Goal: Check status: Verify the current state of an ongoing process or item

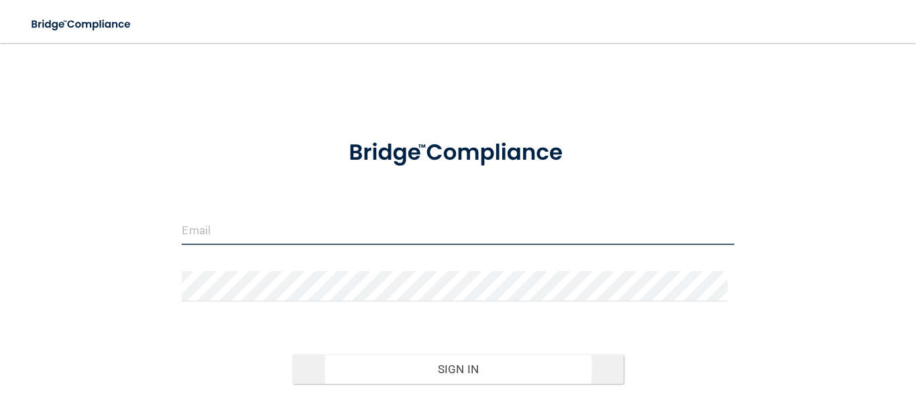
type input "[EMAIL_ADDRESS][DOMAIN_NAME]"
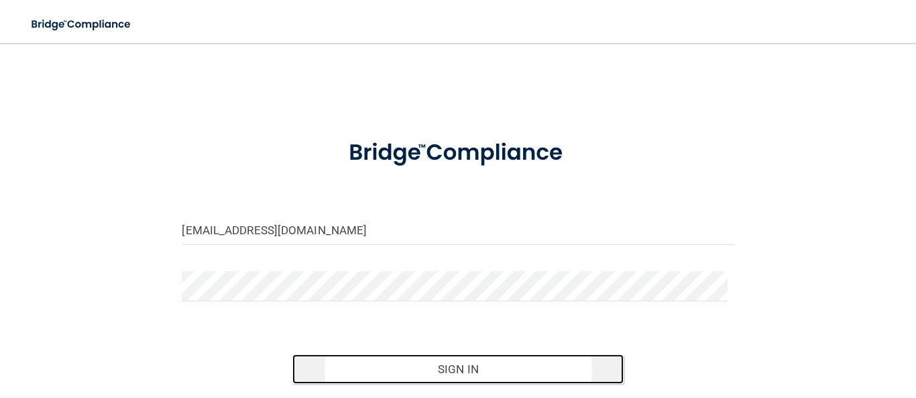
click at [455, 365] on button "Sign In" at bounding box center [457, 368] width 331 height 29
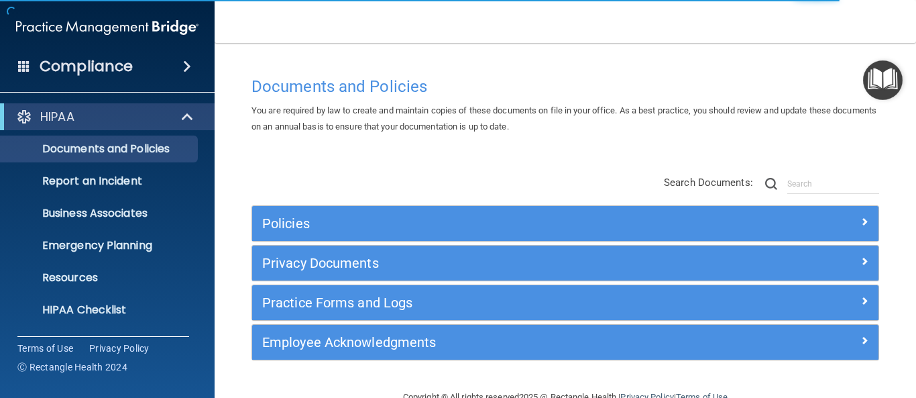
scroll to position [27, 0]
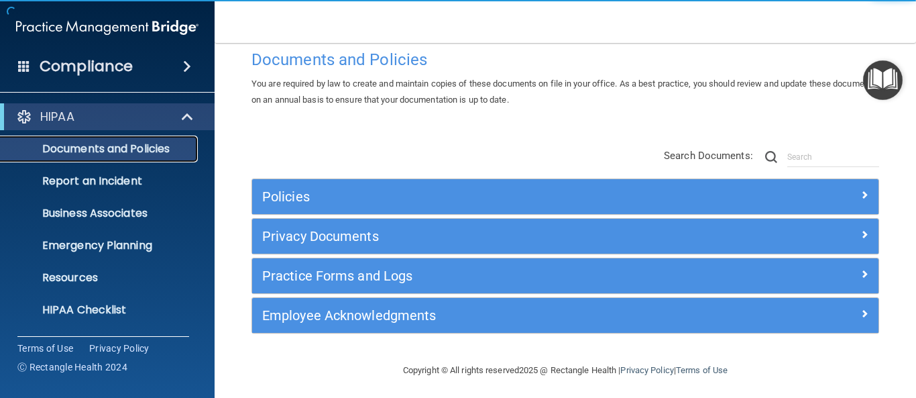
click at [166, 153] on p "Documents and Policies" at bounding box center [100, 148] width 183 height 13
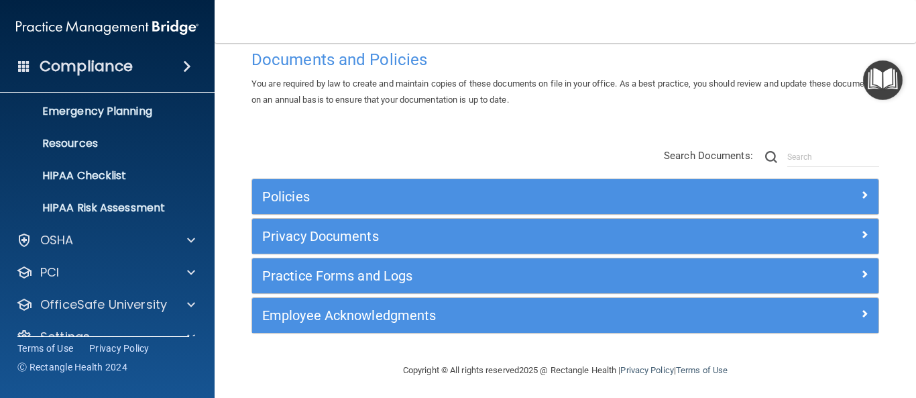
scroll to position [159, 0]
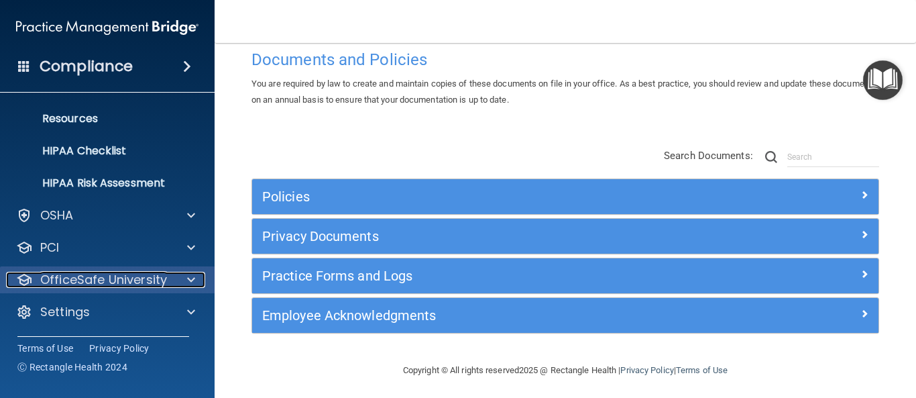
click at [139, 278] on p "OfficeSafe University" at bounding box center [103, 280] width 127 height 16
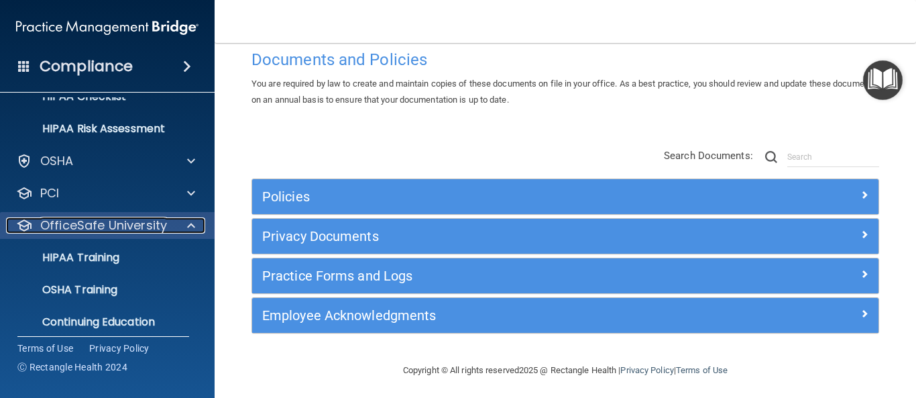
scroll to position [255, 0]
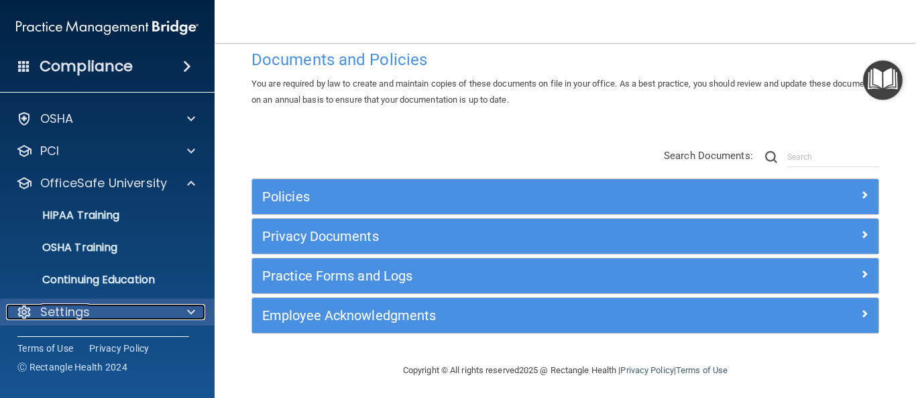
click at [136, 308] on div "Settings" at bounding box center [89, 312] width 166 height 16
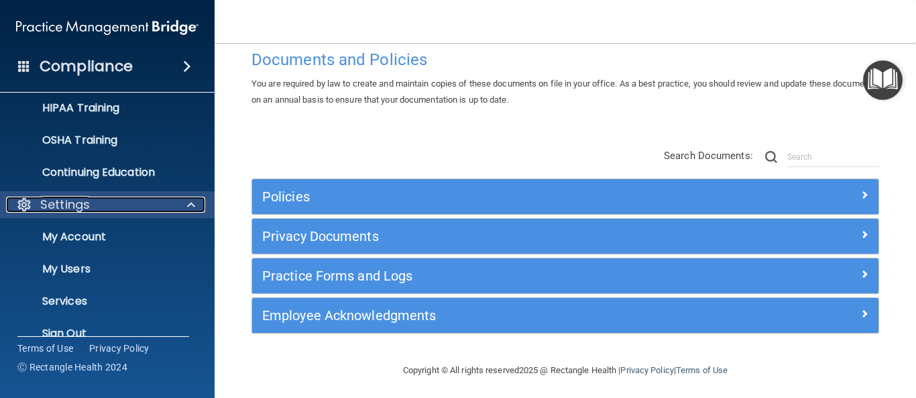
scroll to position [383, 0]
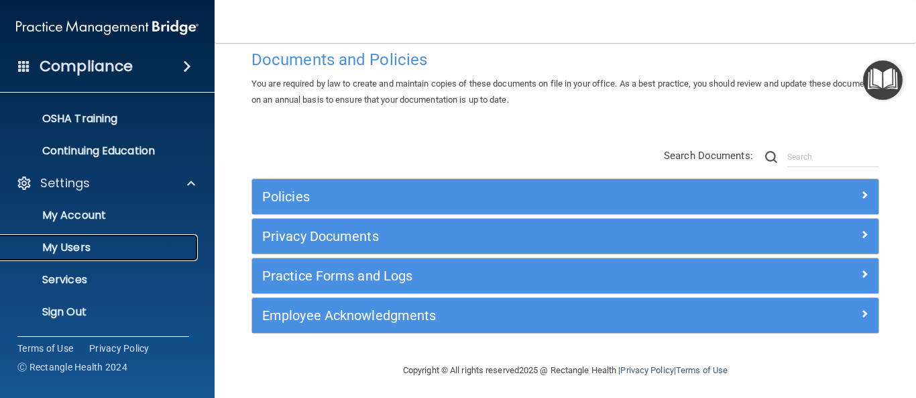
click at [74, 245] on p "My Users" at bounding box center [100, 247] width 183 height 13
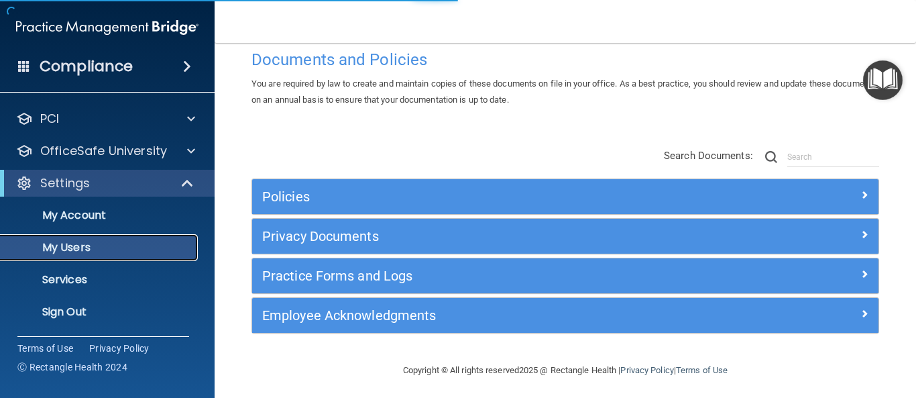
scroll to position [62, 0]
select select "20"
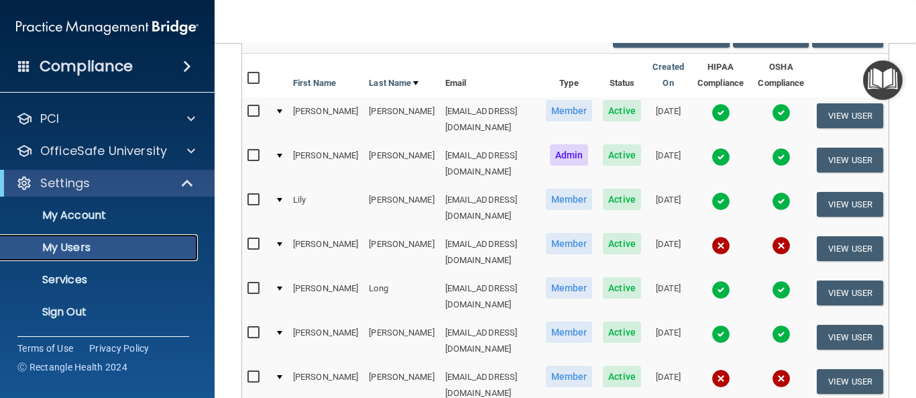
scroll to position [109, 0]
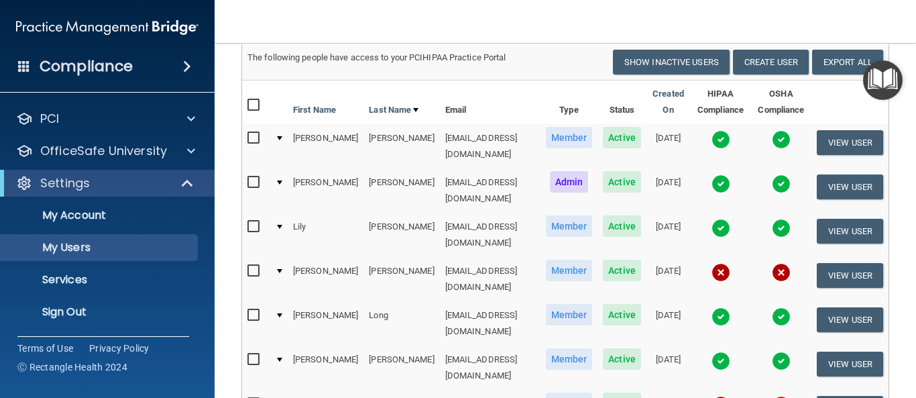
click at [718, 135] on img at bounding box center [720, 139] width 19 height 19
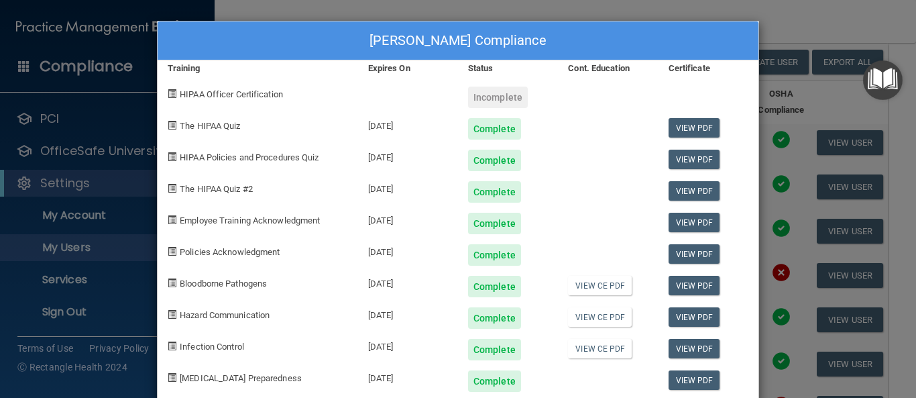
click at [770, 153] on div "[PERSON_NAME] Compliance Training Expires On Status Cont. Education Certificate…" at bounding box center [458, 199] width 916 height 398
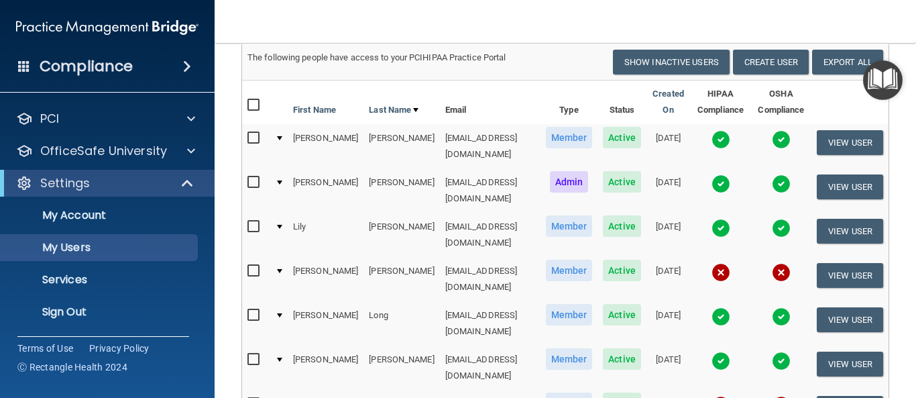
click at [777, 134] on img at bounding box center [781, 139] width 19 height 19
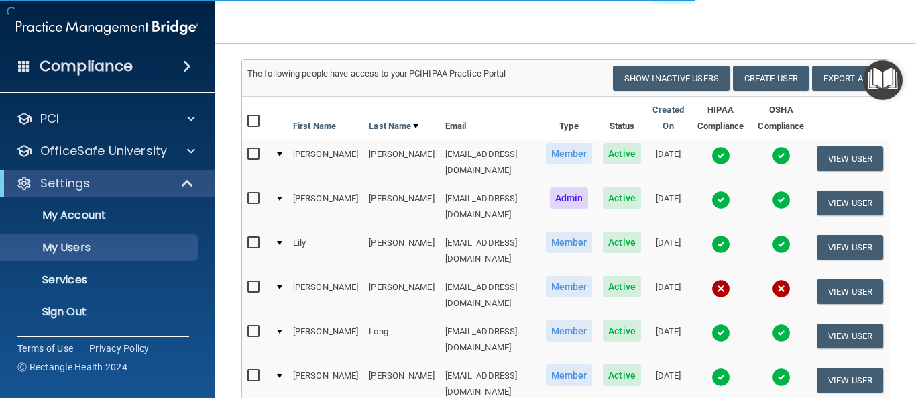
click at [772, 158] on img at bounding box center [781, 155] width 19 height 19
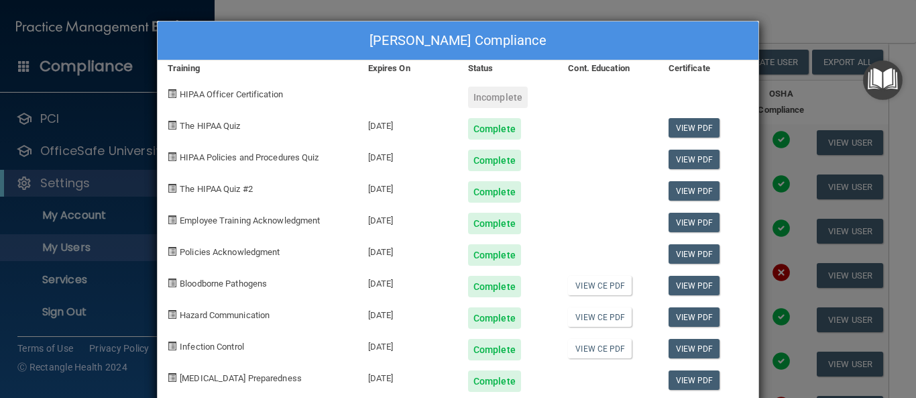
scroll to position [25, 0]
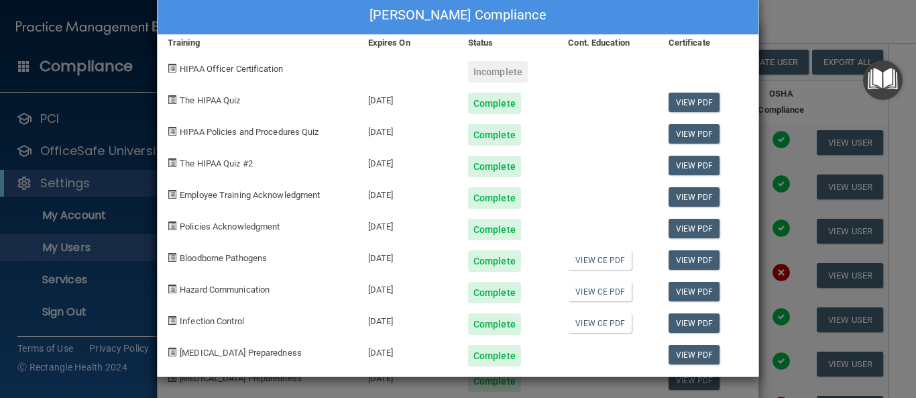
click at [823, 23] on div "[PERSON_NAME] Compliance Training Expires On Status Cont. Education Certificate…" at bounding box center [458, 199] width 916 height 398
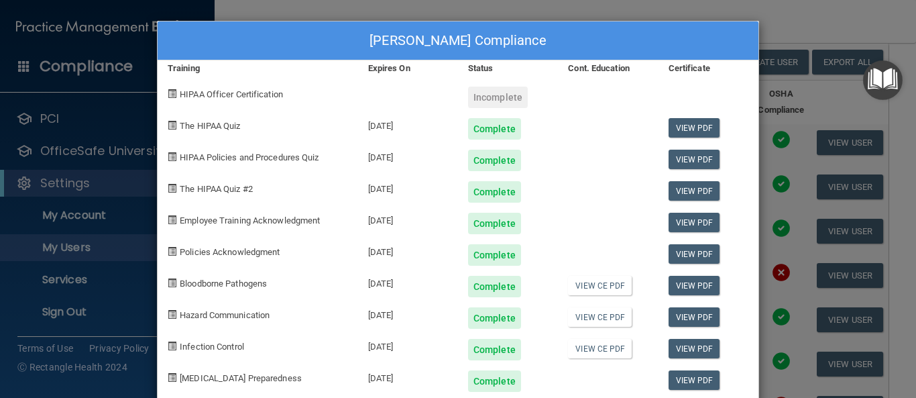
click at [823, 23] on div "[PERSON_NAME] Compliance Training Expires On Status Cont. Education Certificate…" at bounding box center [458, 199] width 916 height 398
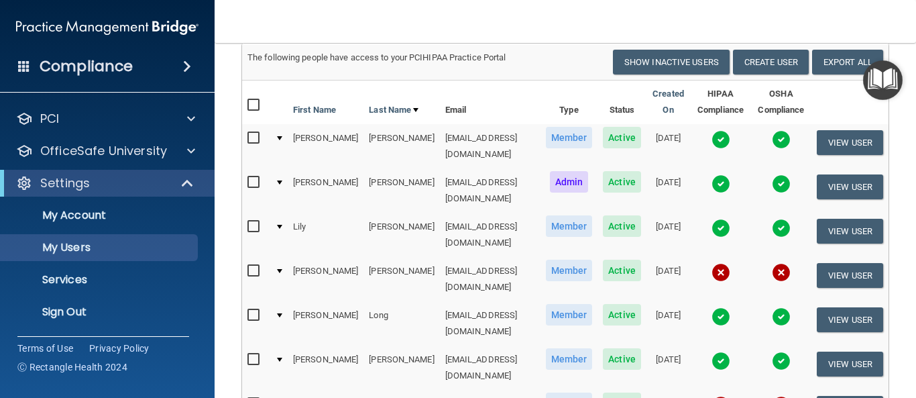
click at [720, 307] on img at bounding box center [720, 316] width 19 height 19
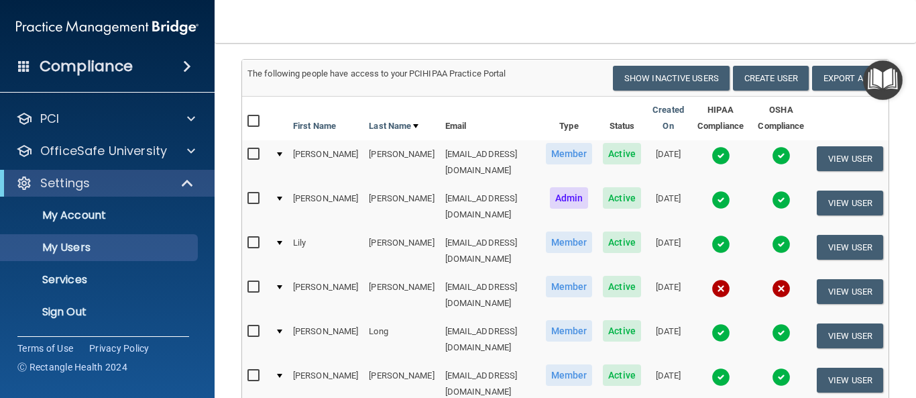
click at [720, 282] on td at bounding box center [720, 295] width 61 height 44
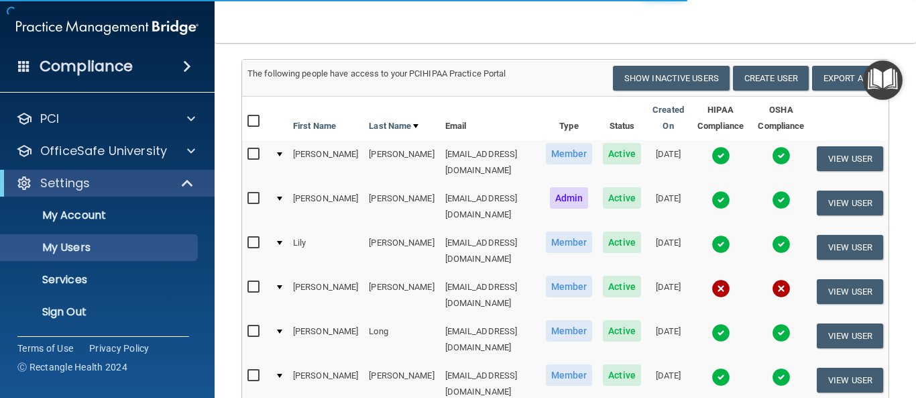
click at [716, 323] on img at bounding box center [720, 332] width 19 height 19
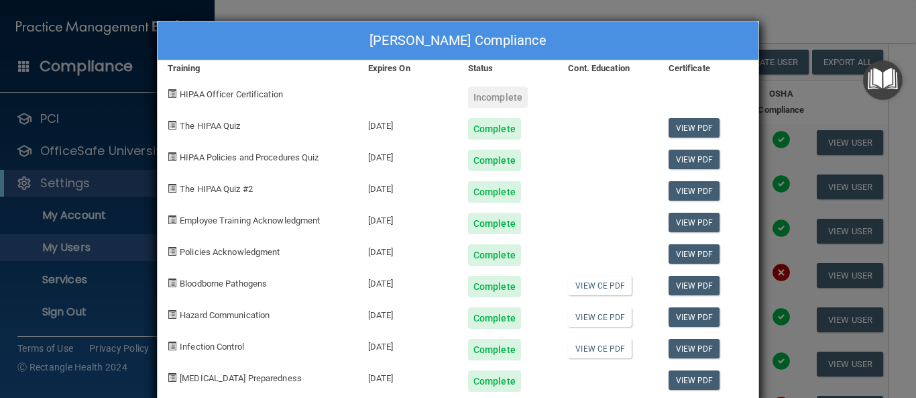
click at [860, 21] on div "[PERSON_NAME] Compliance Training Expires On Status Cont. Education Certificate…" at bounding box center [458, 199] width 916 height 398
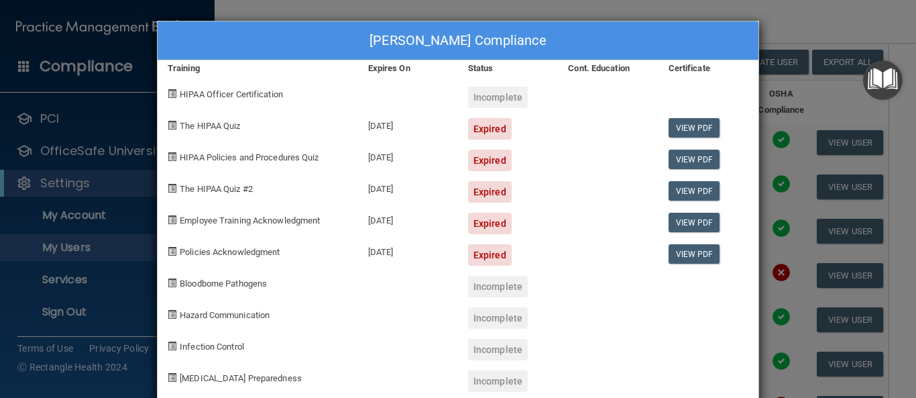
click at [860, 21] on div "[PERSON_NAME] Compliance Training Expires On Status Cont. Education Certificate…" at bounding box center [458, 199] width 916 height 398
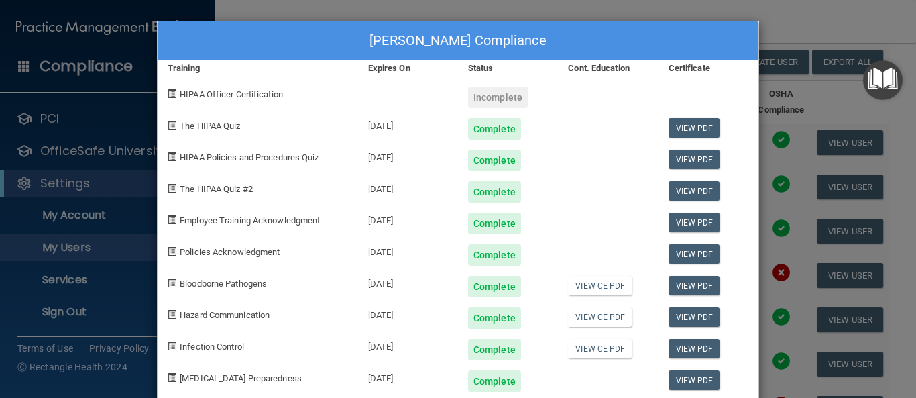
click at [239, 13] on div "[PERSON_NAME] Compliance Training Expires On Status Cont. Education Certificate…" at bounding box center [458, 199] width 916 height 398
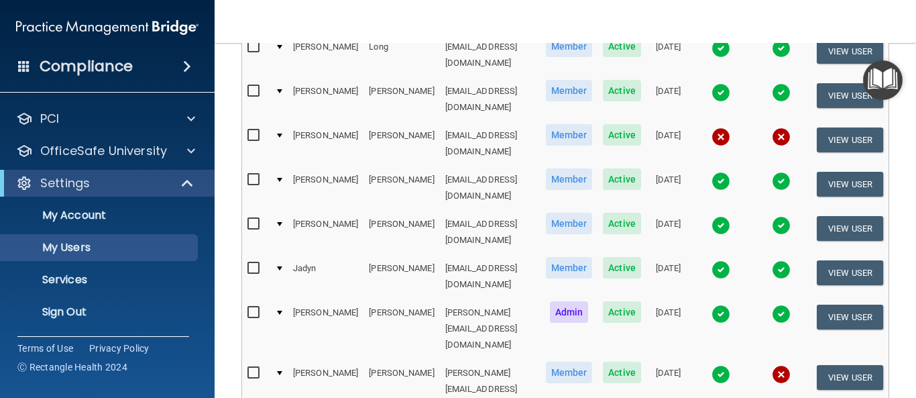
scroll to position [404, 0]
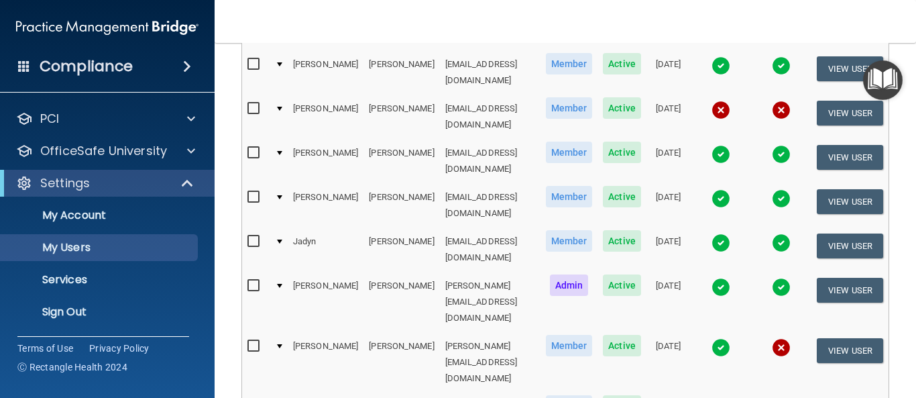
click at [778, 338] on img at bounding box center [781, 347] width 19 height 19
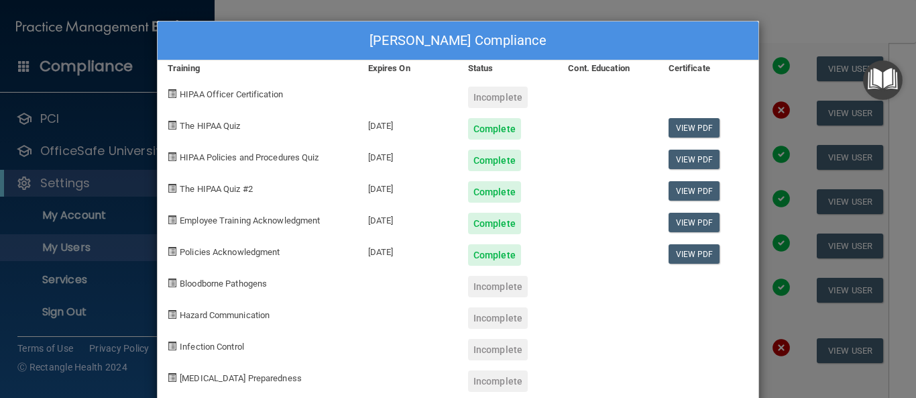
click at [893, 212] on div "[PERSON_NAME] Compliance Training Expires On Status Cont. Education Certificate…" at bounding box center [458, 199] width 916 height 398
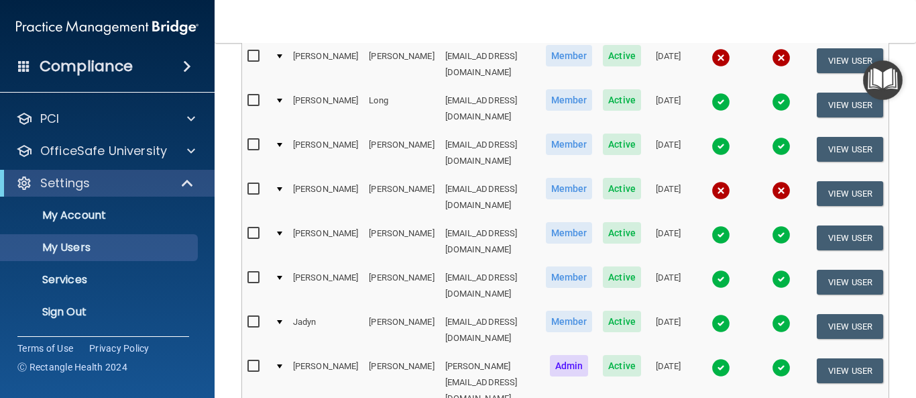
scroll to position [296, 0]
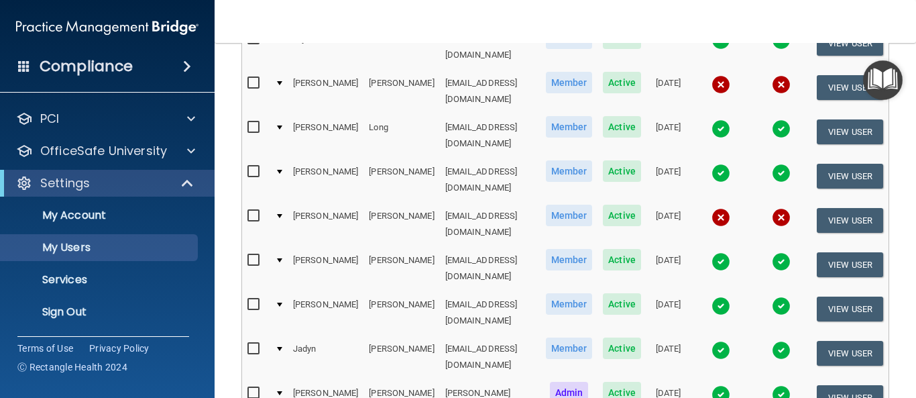
click at [714, 385] on img at bounding box center [720, 394] width 19 height 19
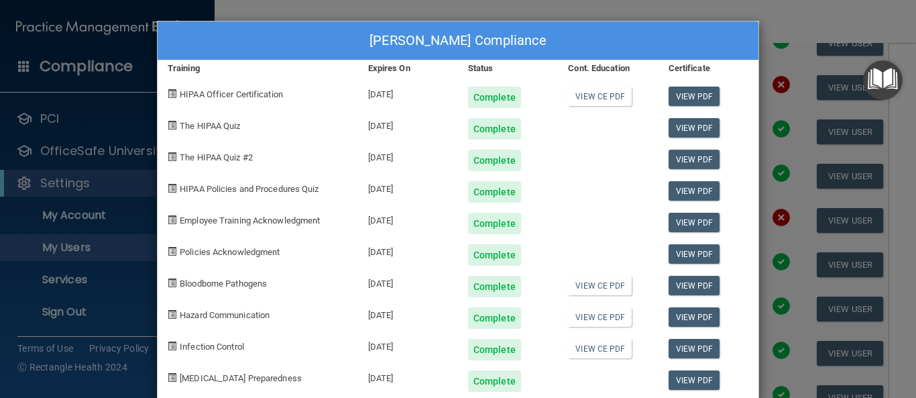
click at [775, 324] on div "[PERSON_NAME] Compliance Training Expires On Status Cont. Education Certificate…" at bounding box center [458, 199] width 916 height 398
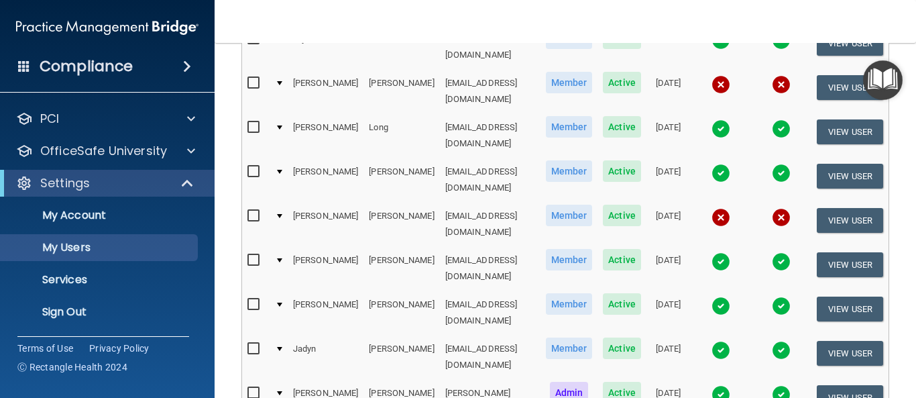
click at [775, 385] on img at bounding box center [781, 394] width 19 height 19
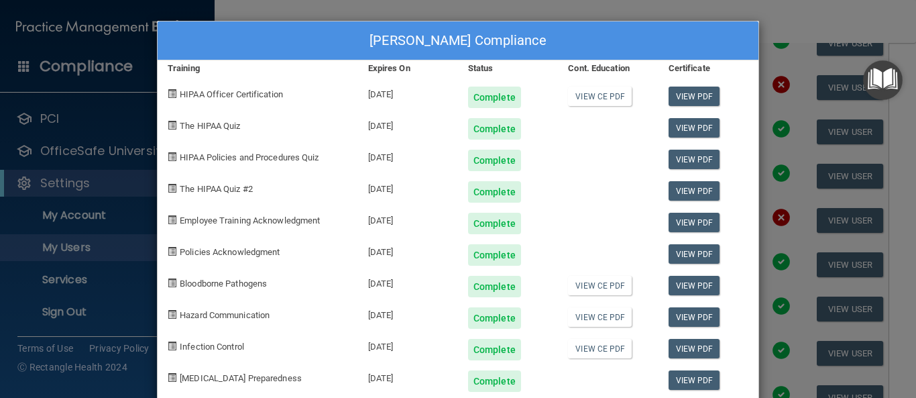
click at [826, 21] on div "[PERSON_NAME] Compliance Training Expires On Status Cont. Education Certificate…" at bounding box center [458, 199] width 916 height 398
